Goal: Task Accomplishment & Management: Manage account settings

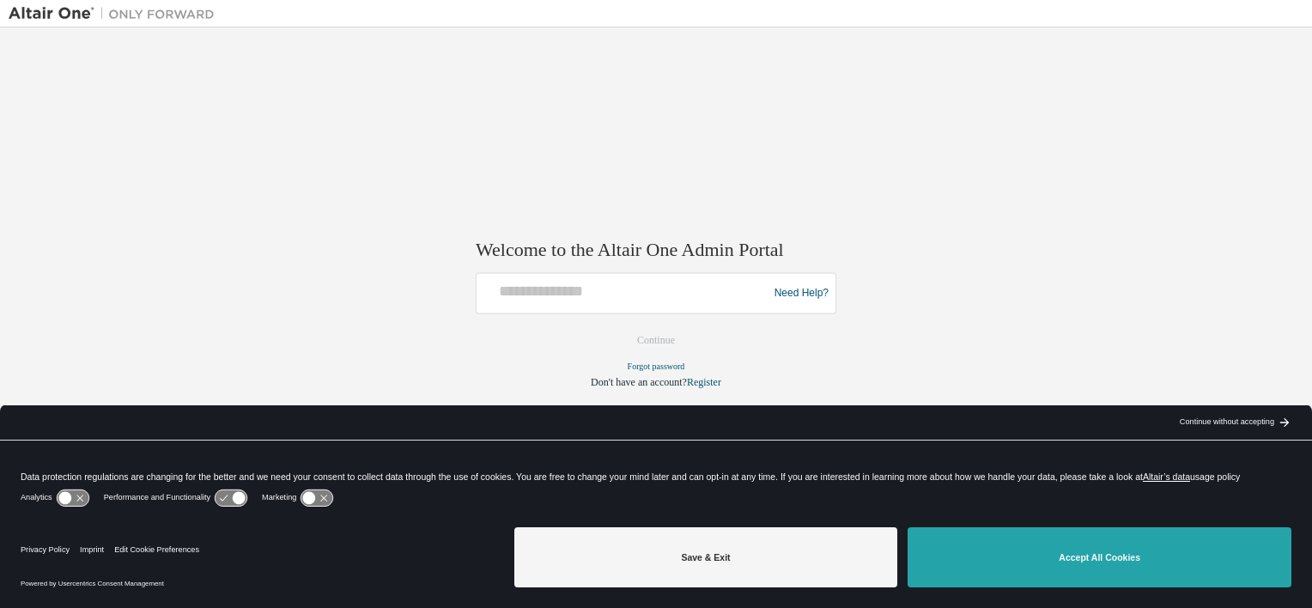
click at [1120, 577] on button "Accept All Cookies" at bounding box center [1100, 557] width 384 height 60
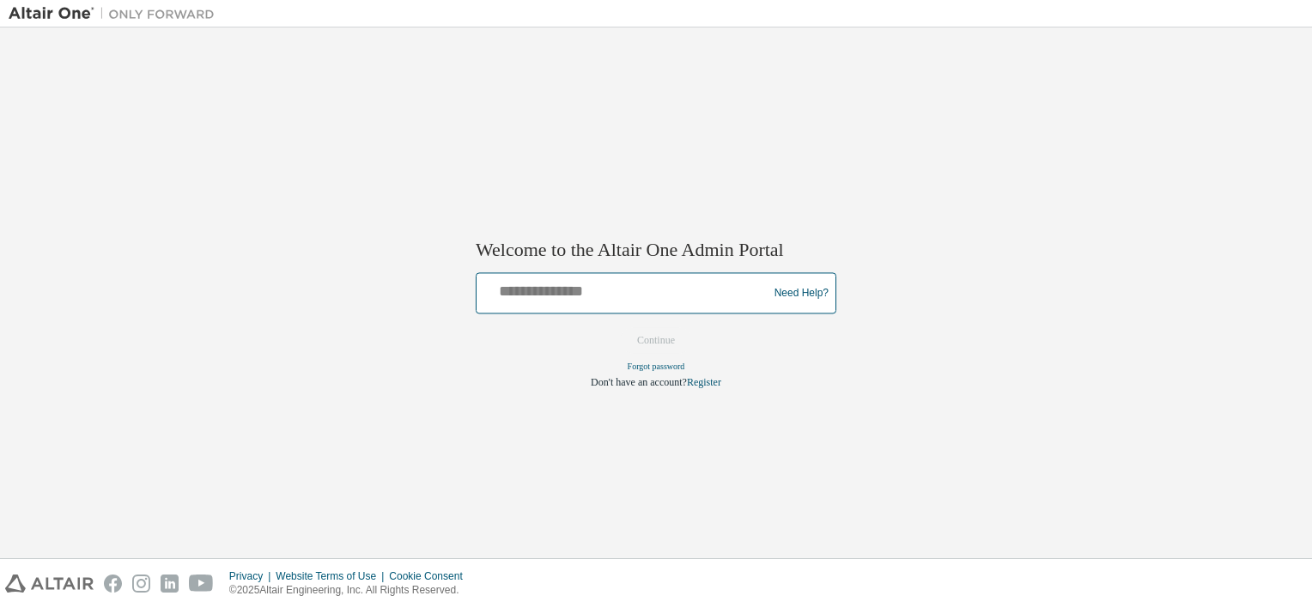
click at [611, 293] on input "text" at bounding box center [625, 289] width 283 height 25
type input "**********"
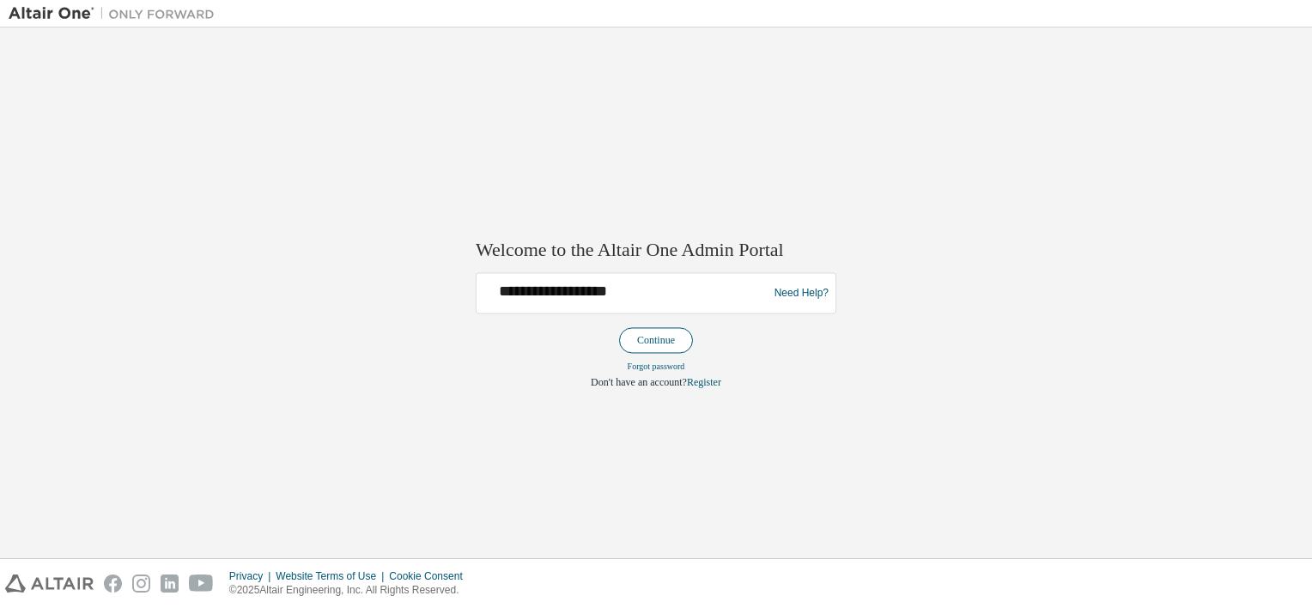
click at [661, 342] on button "Continue" at bounding box center [656, 341] width 74 height 26
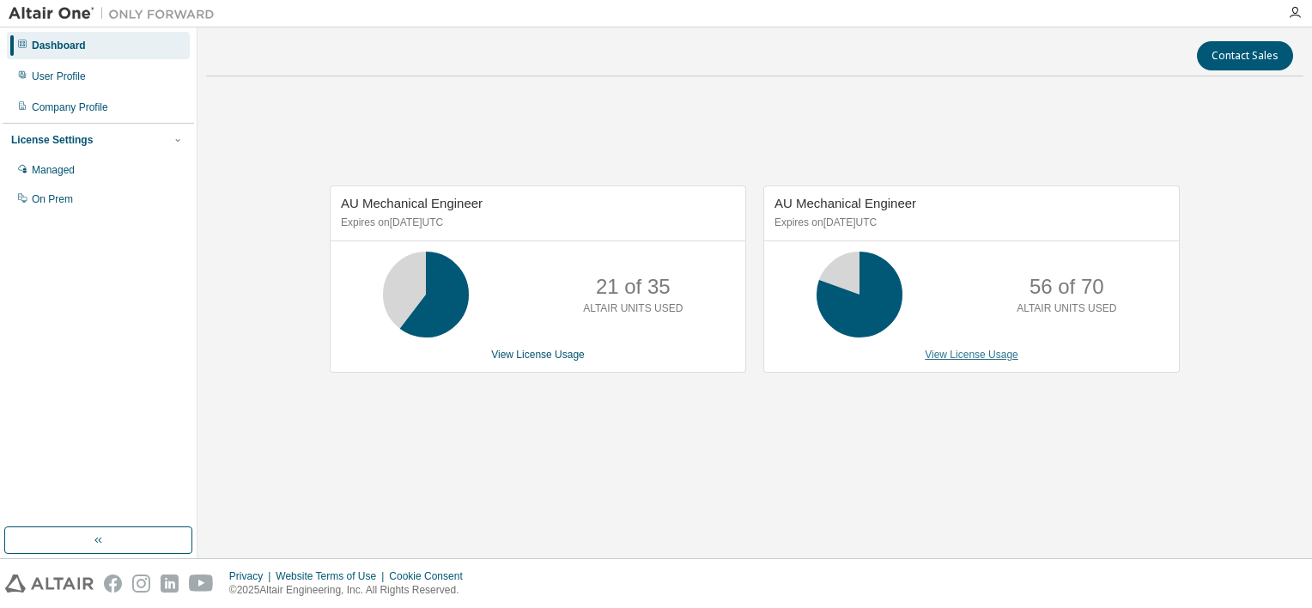
click at [988, 353] on link "View License Usage" at bounding box center [972, 355] width 94 height 12
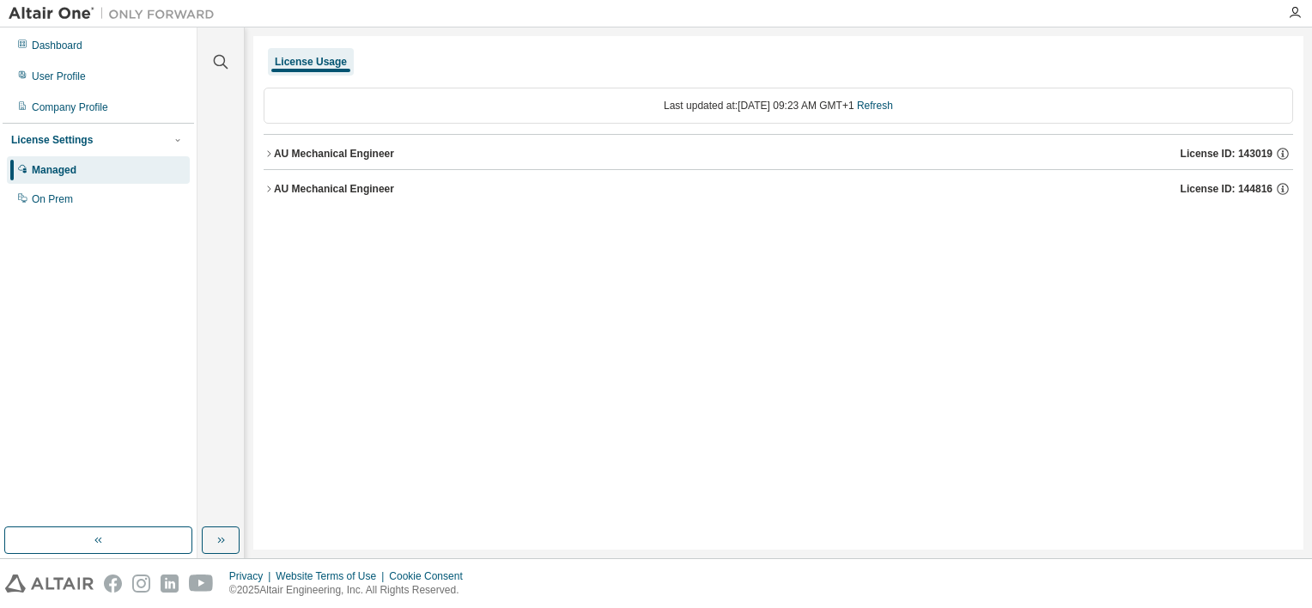
click at [326, 192] on div "AU Mechanical Engineer" at bounding box center [334, 189] width 120 height 14
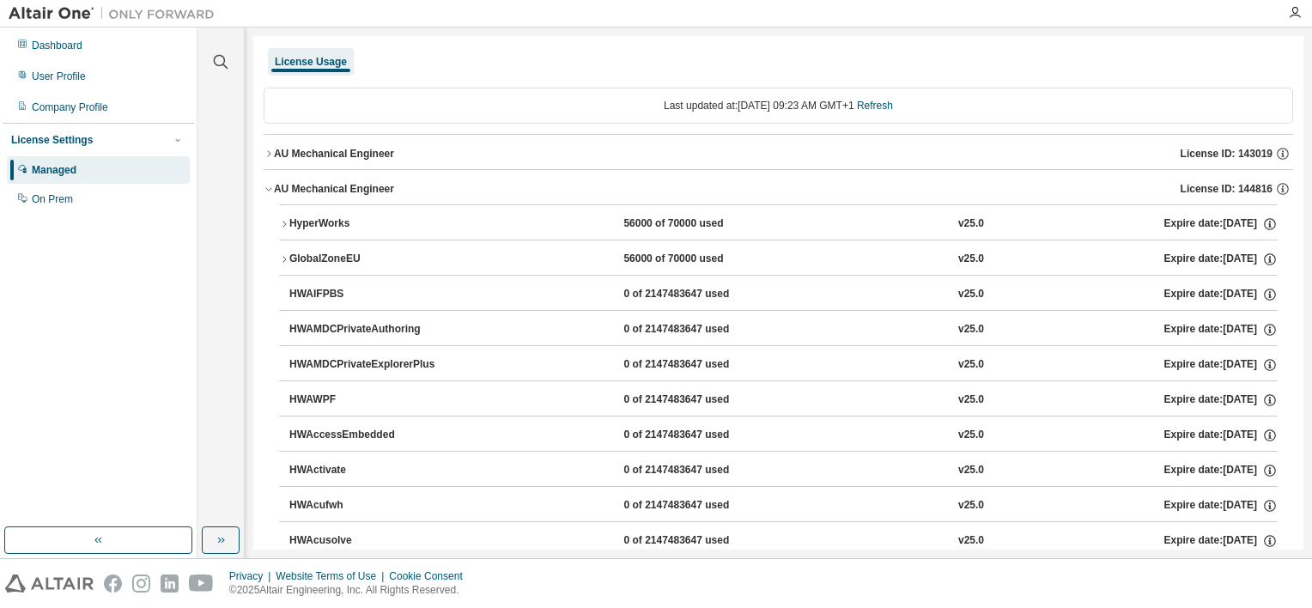
click at [319, 217] on div "HyperWorks" at bounding box center [366, 223] width 155 height 15
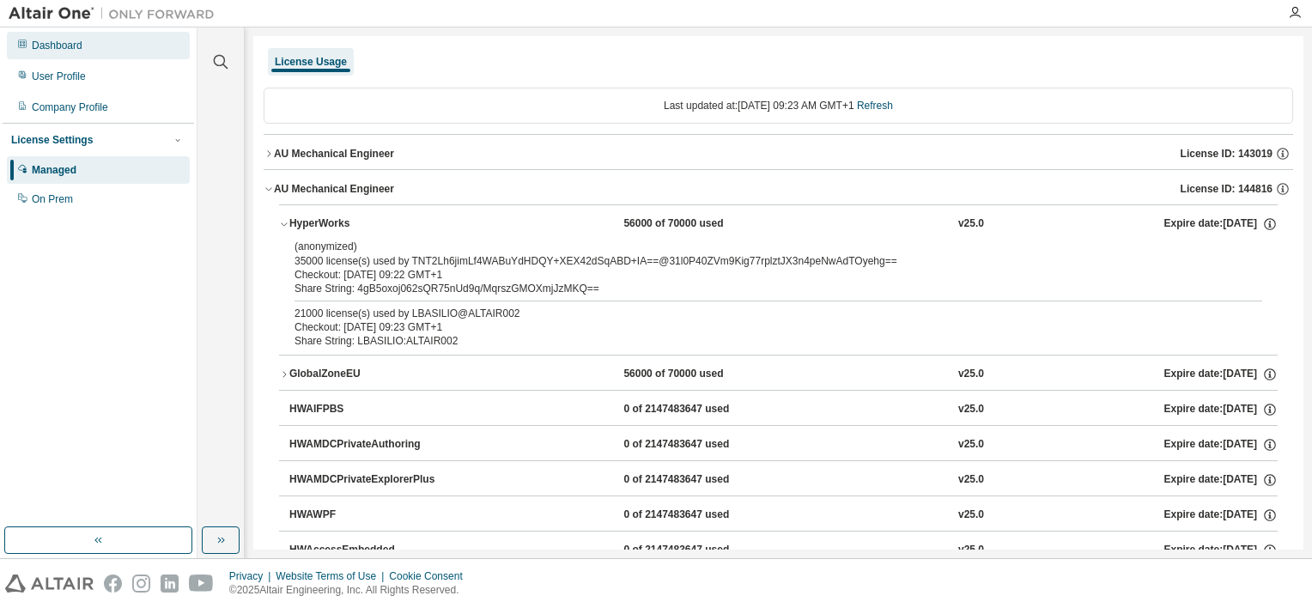
click at [80, 46] on div "Dashboard" at bounding box center [57, 46] width 51 height 14
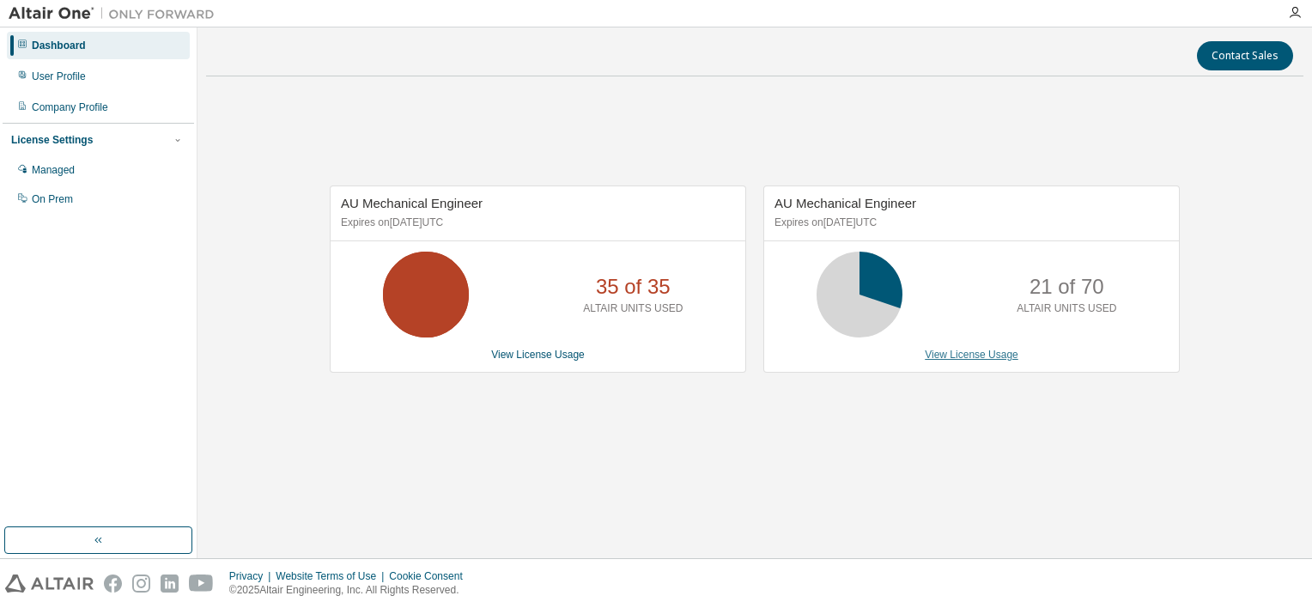
click at [972, 356] on link "View License Usage" at bounding box center [972, 355] width 94 height 12
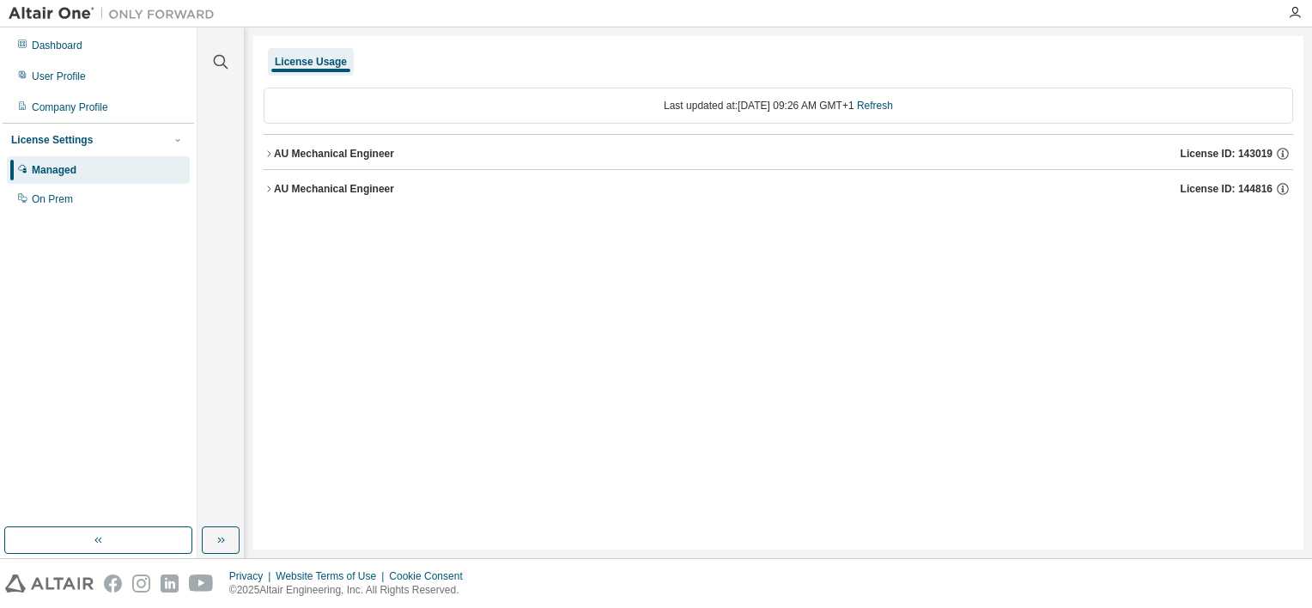
click at [326, 192] on div "AU Mechanical Engineer" at bounding box center [334, 189] width 120 height 14
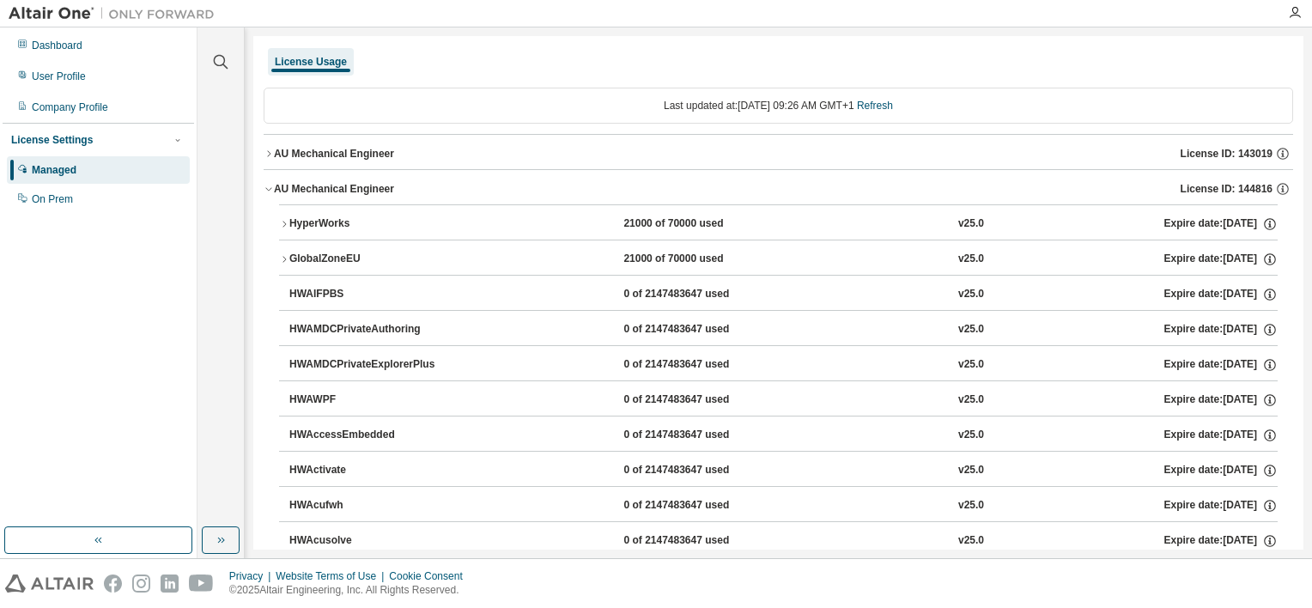
click at [326, 218] on div "HyperWorks" at bounding box center [366, 223] width 155 height 15
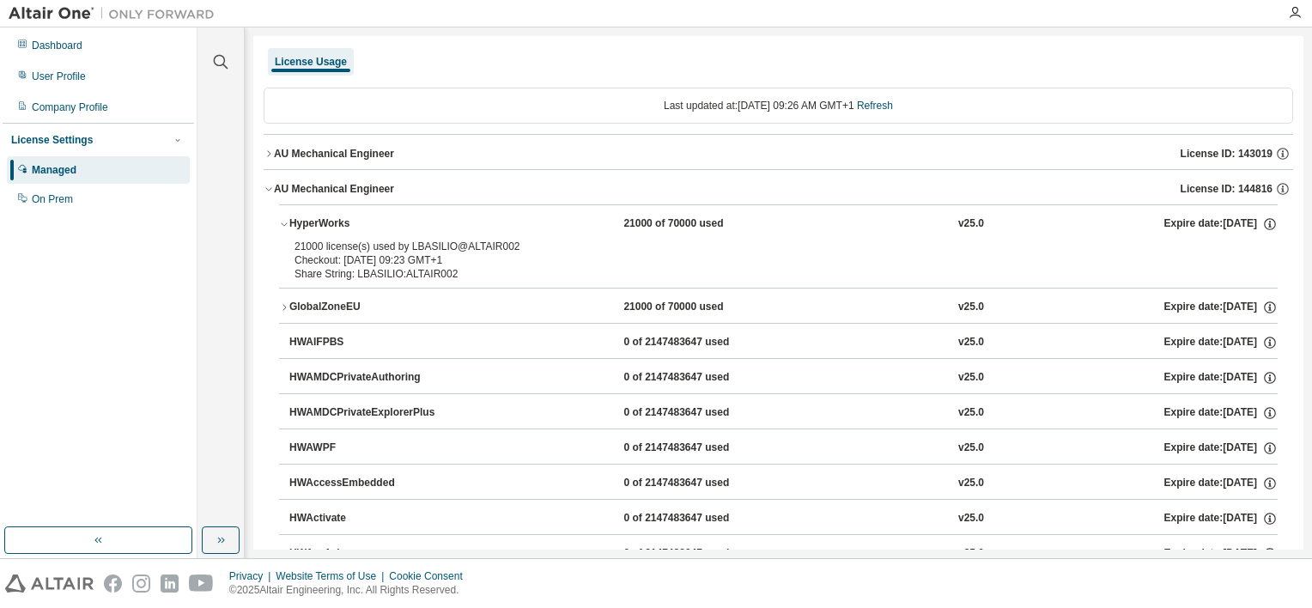
click at [326, 218] on div "HyperWorks" at bounding box center [366, 223] width 155 height 15
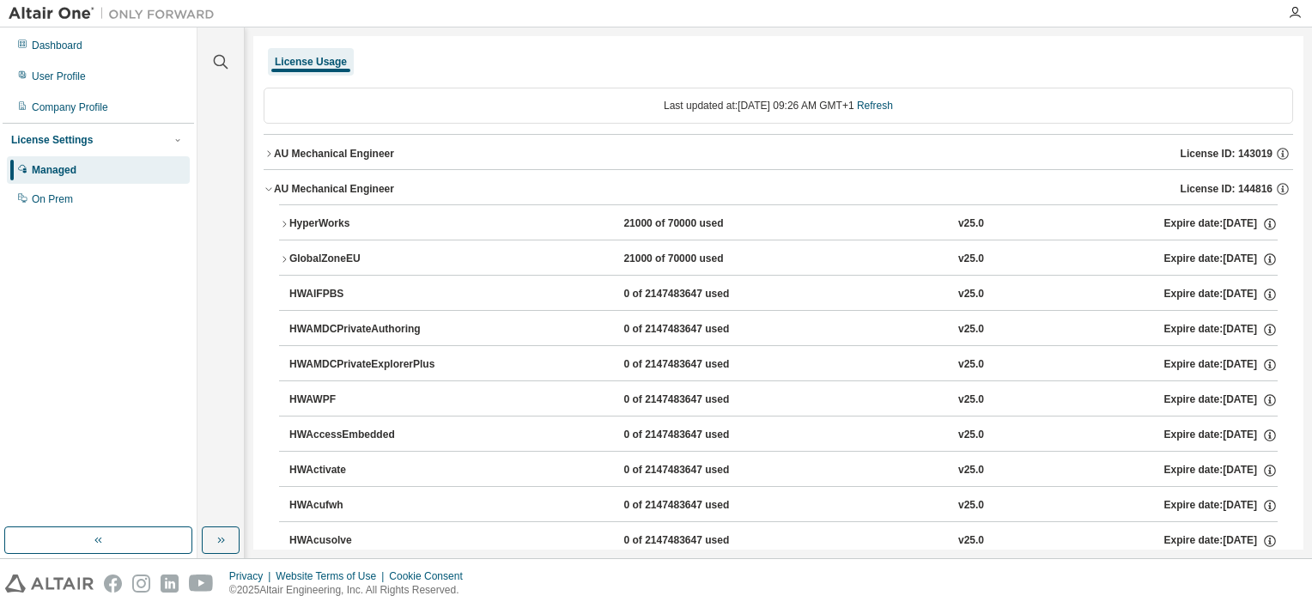
click at [268, 194] on button "AU Mechanical Engineer License ID: 144816" at bounding box center [779, 189] width 1030 height 38
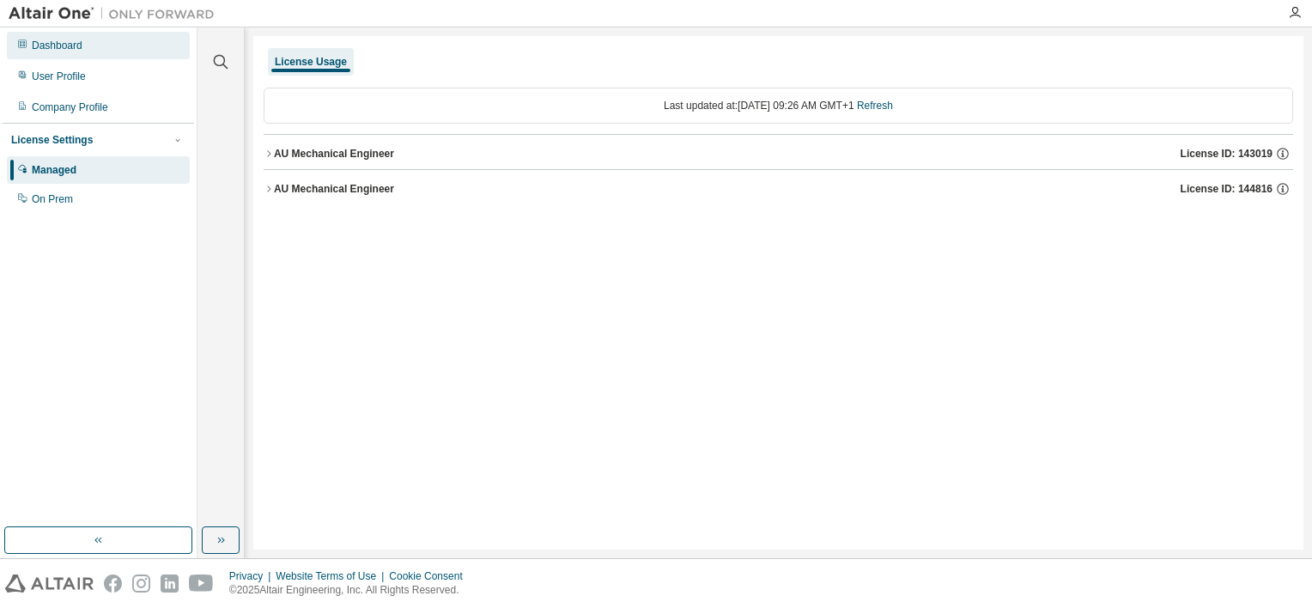
click at [44, 52] on div "Dashboard" at bounding box center [98, 45] width 183 height 27
